Goal: Information Seeking & Learning: Learn about a topic

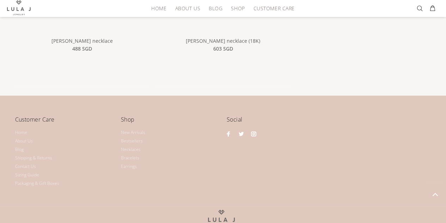
scroll to position [878, 0]
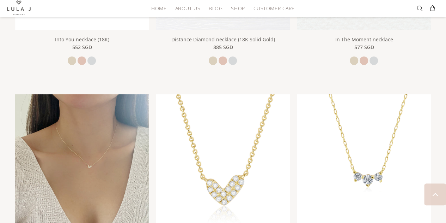
click at [108, 179] on img at bounding box center [82, 161] width 134 height 134
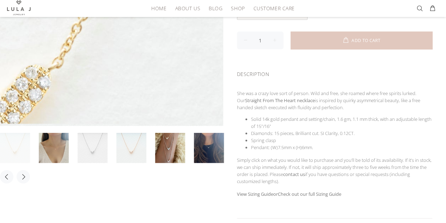
scroll to position [174, 0]
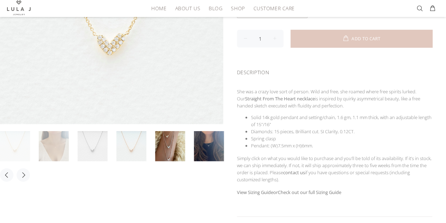
click at [58, 145] on link at bounding box center [54, 146] width 30 height 30
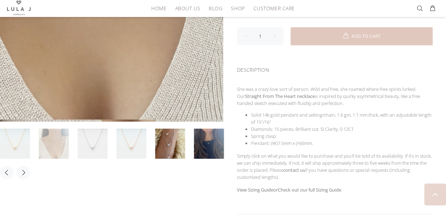
scroll to position [183, 0]
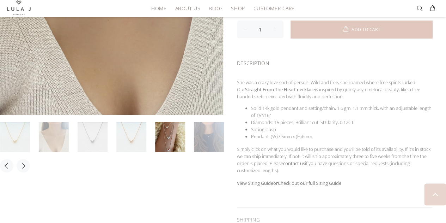
click at [208, 137] on link at bounding box center [209, 137] width 30 height 30
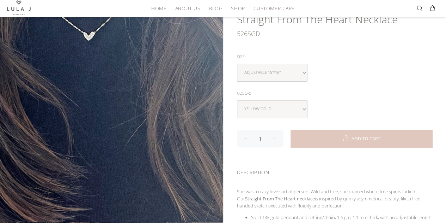
scroll to position [0, 0]
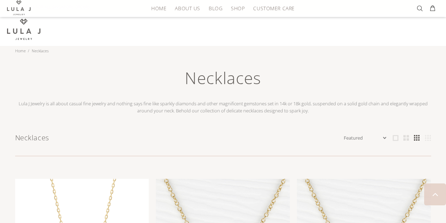
scroll to position [700, 0]
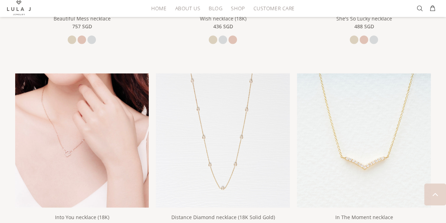
click at [95, 127] on img at bounding box center [82, 140] width 134 height 134
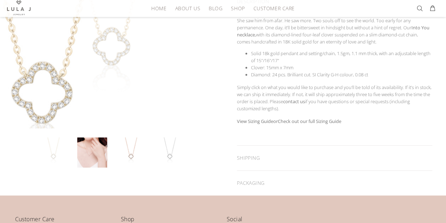
scroll to position [167, 0]
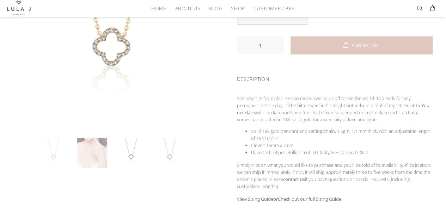
click at [99, 150] on link at bounding box center [92, 153] width 30 height 30
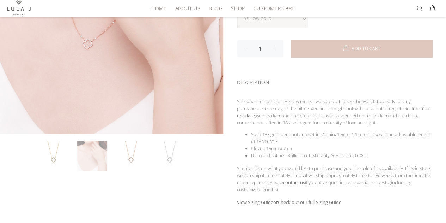
scroll to position [165, 0]
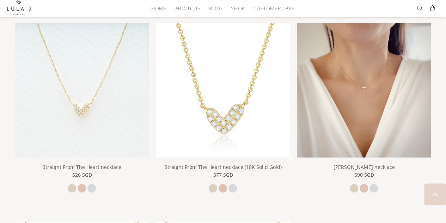
scroll to position [948, 0]
click at [346, 53] on img at bounding box center [364, 91] width 134 height 134
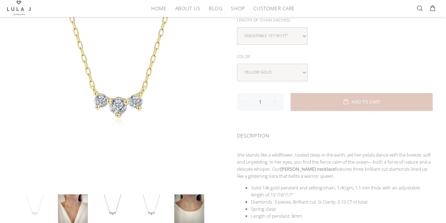
scroll to position [137, 0]
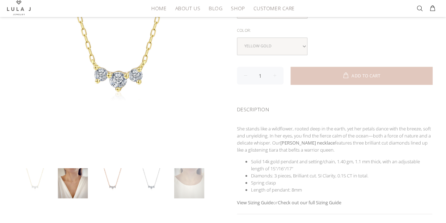
click at [196, 179] on link at bounding box center [189, 183] width 30 height 30
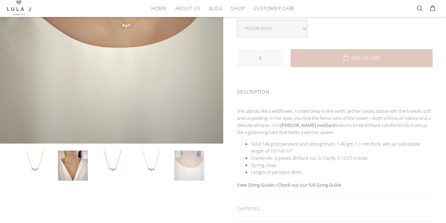
scroll to position [155, 0]
click at [66, 151] on link at bounding box center [73, 165] width 30 height 30
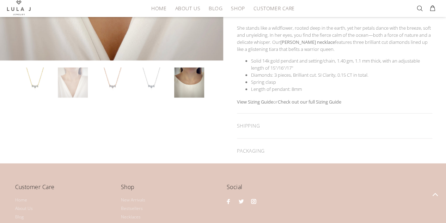
scroll to position [238, 0]
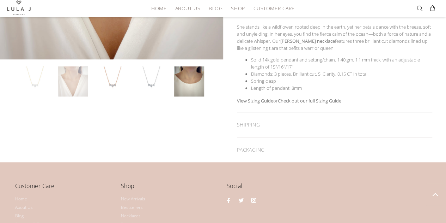
click at [33, 84] on link at bounding box center [34, 81] width 30 height 30
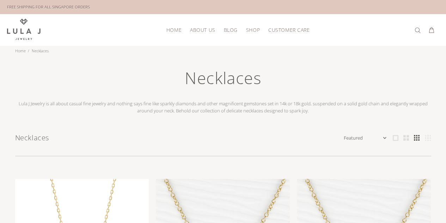
click at [232, 28] on span "Blog" at bounding box center [231, 29] width 14 height 5
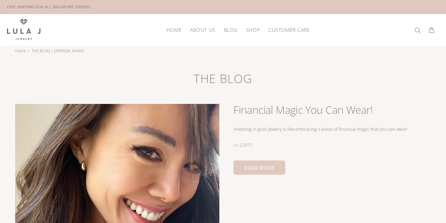
click at [200, 30] on span "About Us" at bounding box center [202, 29] width 25 height 5
